Goal: Information Seeking & Learning: Learn about a topic

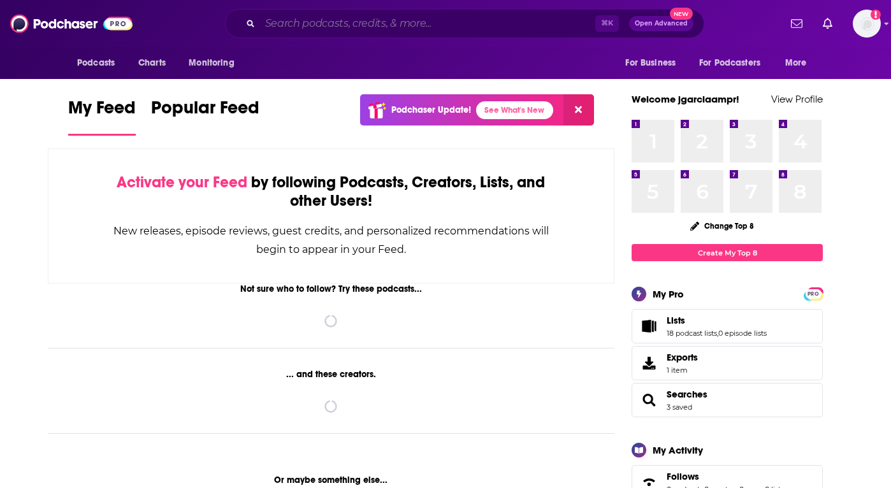
click at [491, 20] on input "Search podcasts, credits, & more..." at bounding box center [427, 23] width 335 height 20
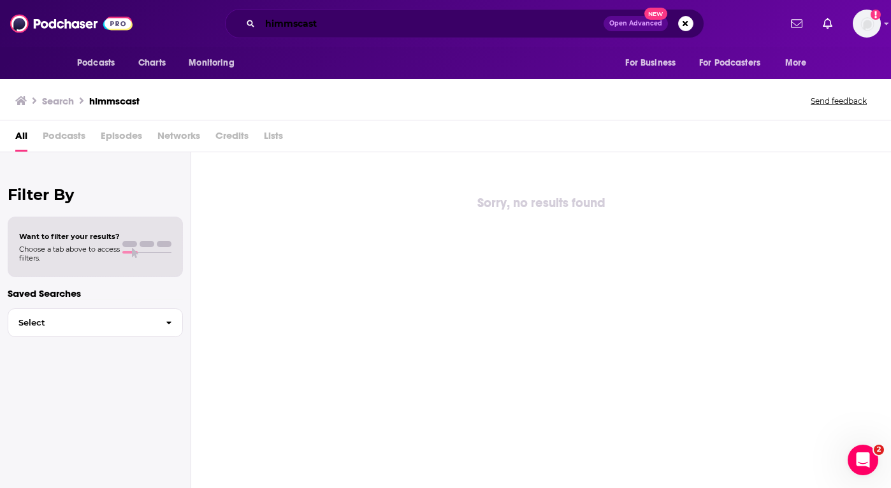
click at [294, 26] on input "himmscast" at bounding box center [432, 23] width 344 height 20
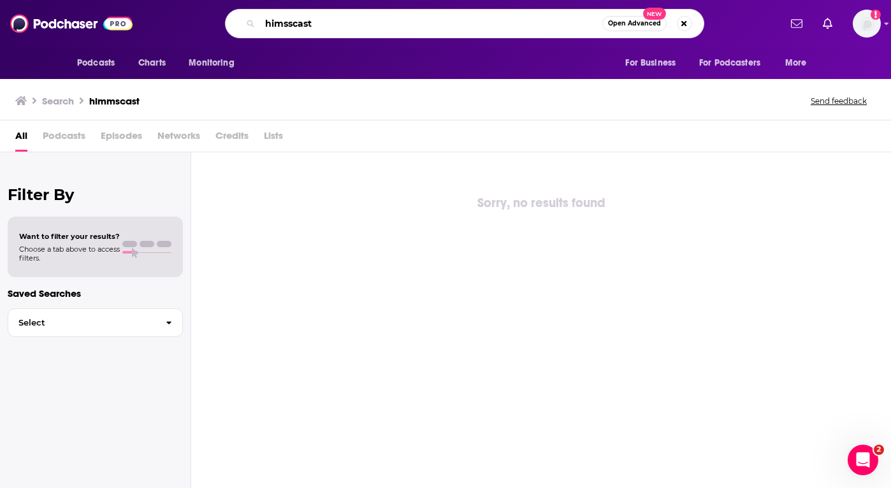
type input "himsscast"
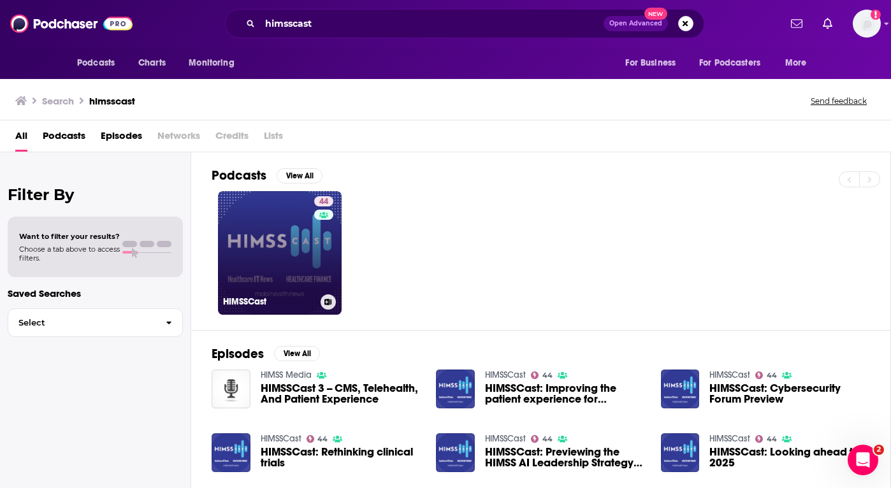
click at [288, 231] on link "44 HIMSSCast" at bounding box center [280, 253] width 124 height 124
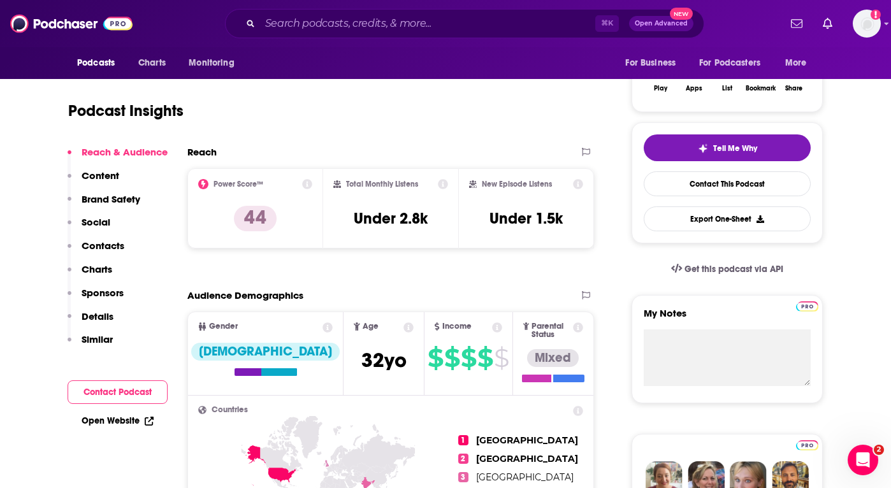
scroll to position [263, 0]
